Goal: Information Seeking & Learning: Learn about a topic

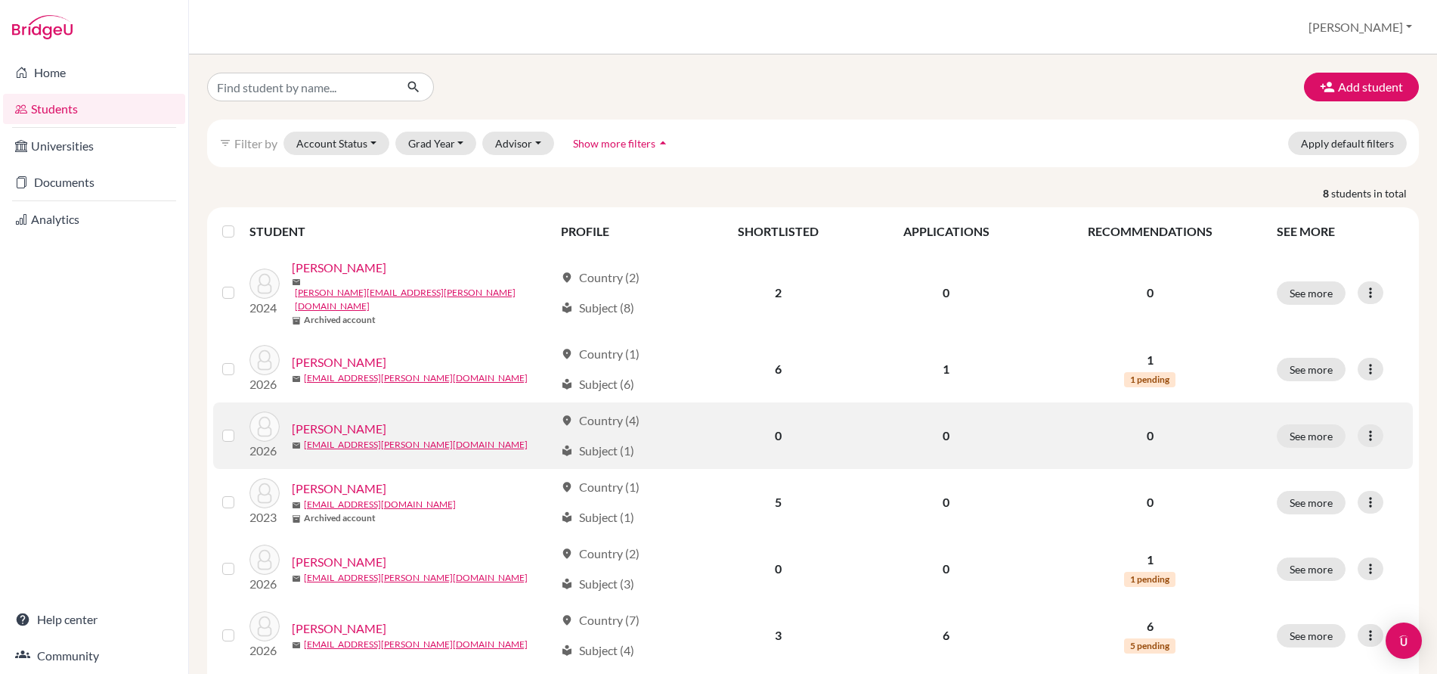
click at [355, 420] on link "[PERSON_NAME]" at bounding box center [339, 429] width 95 height 18
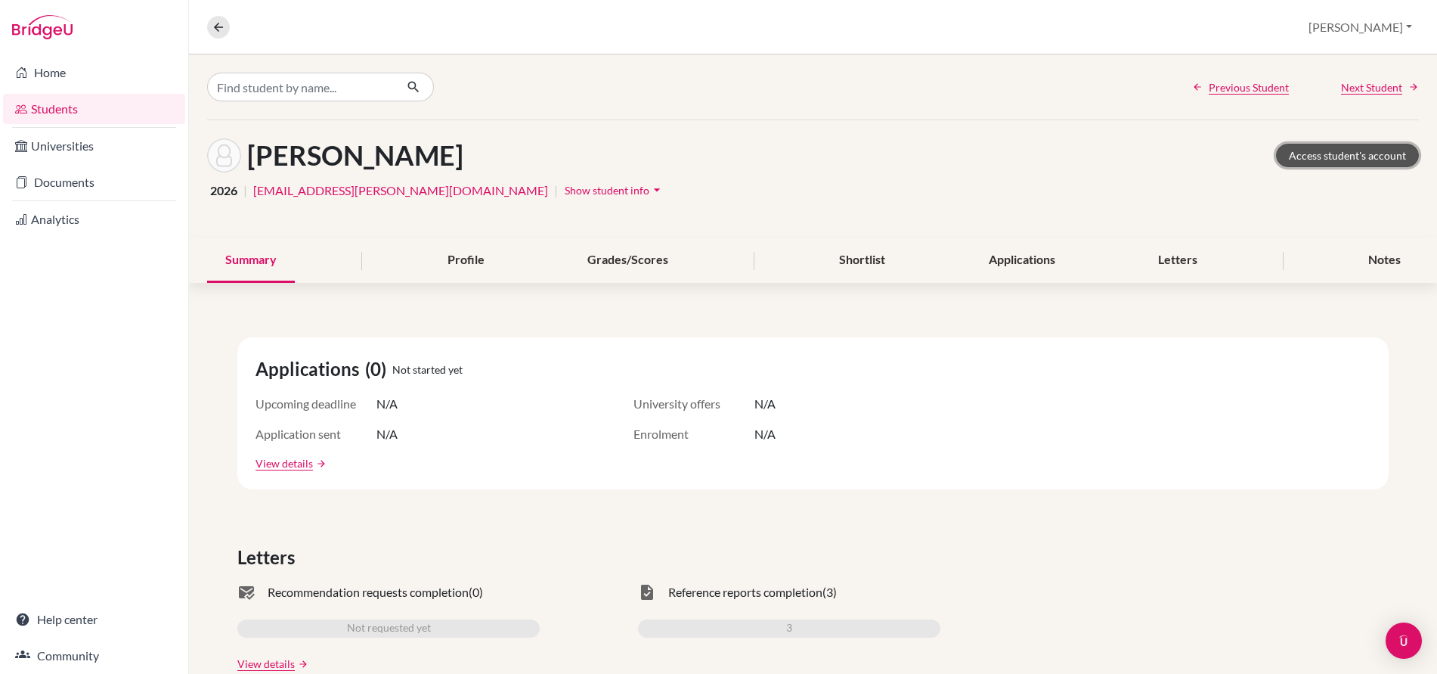
click at [1359, 159] on link "Access student's account" at bounding box center [1347, 155] width 143 height 23
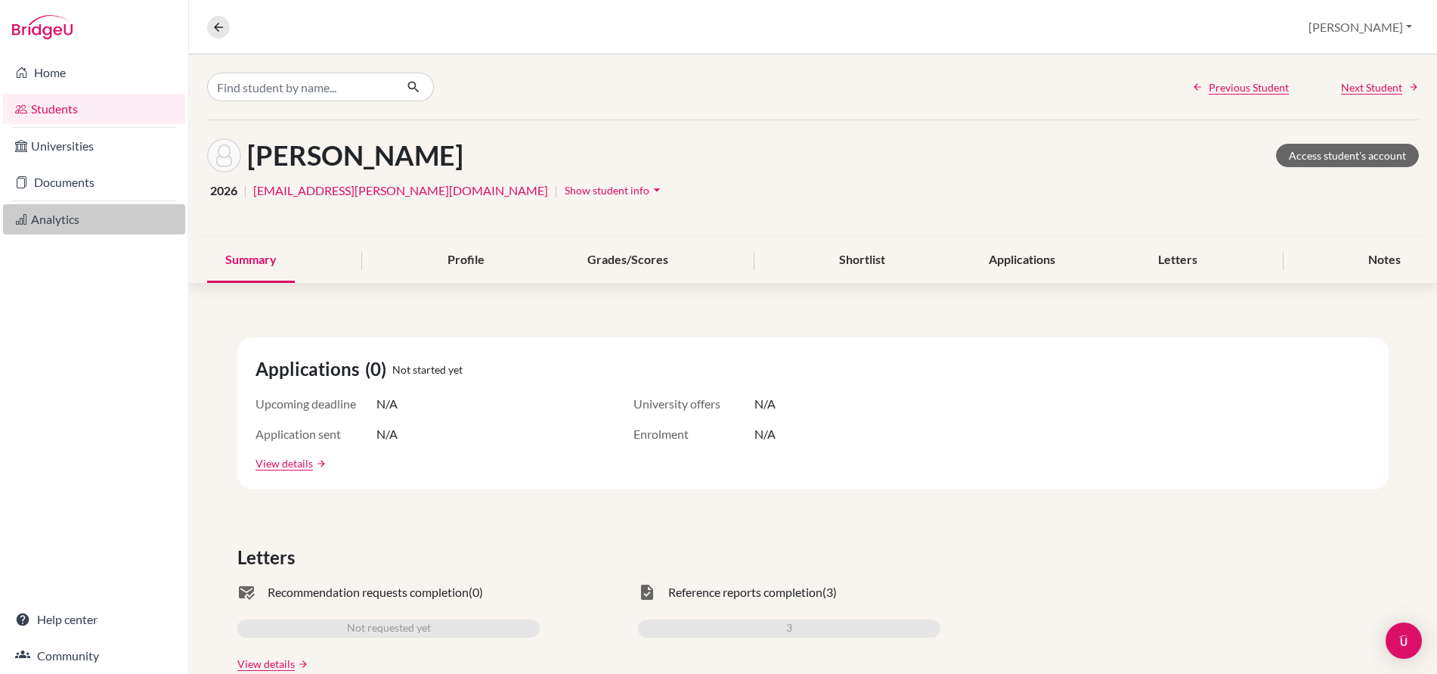
click at [54, 222] on link "Analytics" at bounding box center [94, 219] width 182 height 30
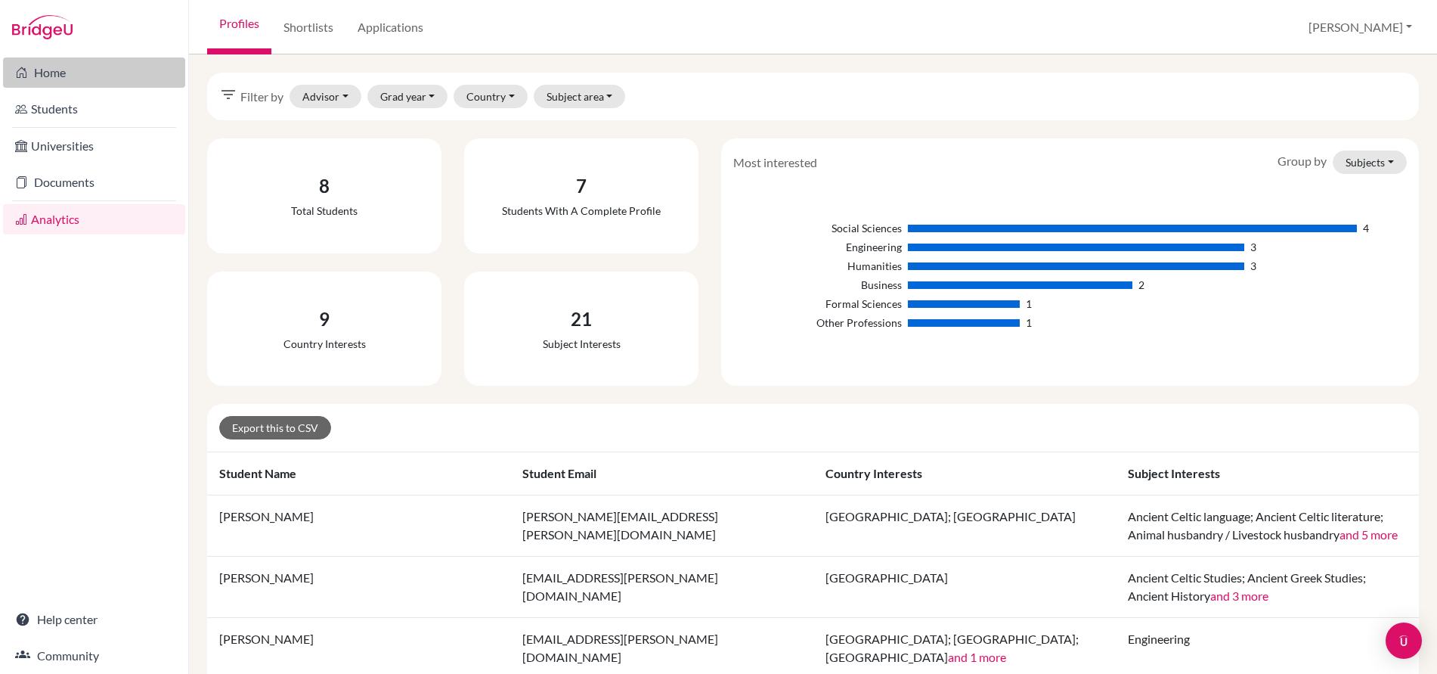
click at [62, 76] on link "Home" at bounding box center [94, 72] width 182 height 30
